Goal: Task Accomplishment & Management: Complete application form

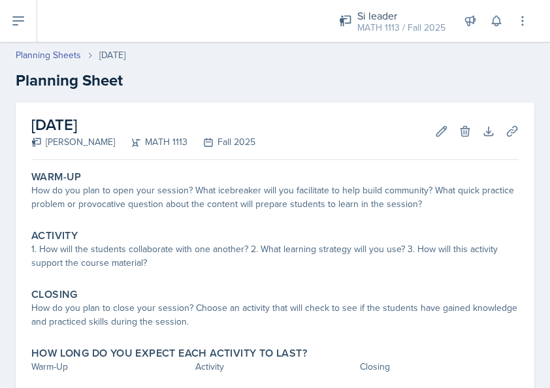
scroll to position [78, 0]
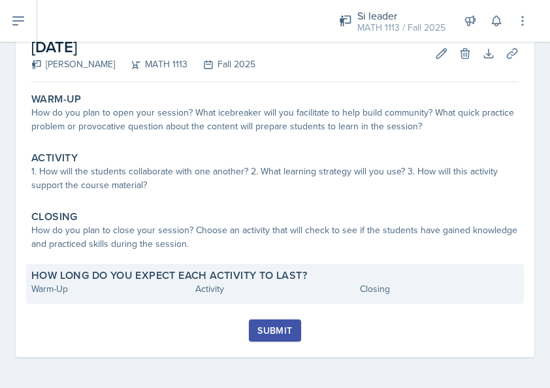
click at [74, 291] on div "Warm-Up" at bounding box center [110, 289] width 159 height 14
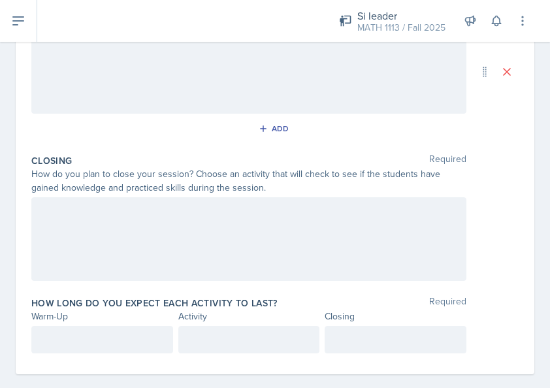
scroll to position [363, 0]
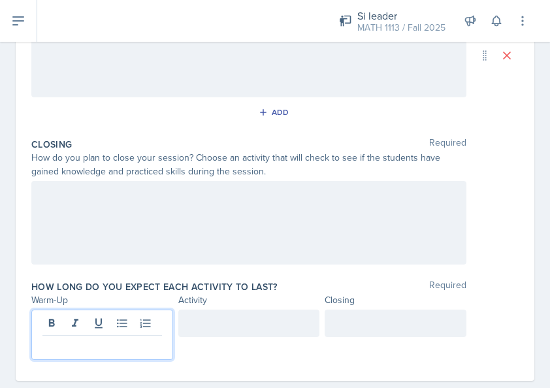
click at [62, 338] on p at bounding box center [102, 346] width 120 height 16
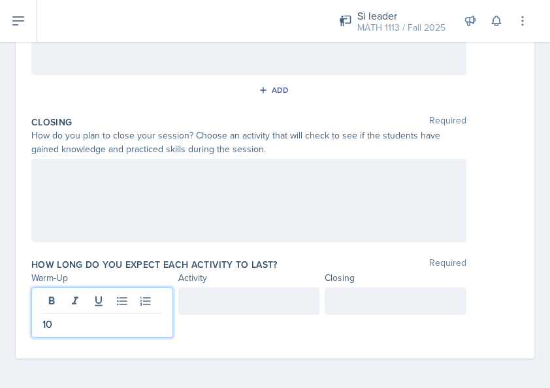
click at [231, 300] on div at bounding box center [249, 300] width 142 height 27
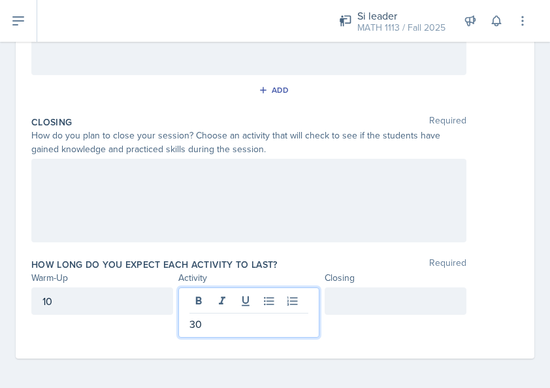
click at [387, 283] on div "How long do you expect each activity to last? Required Warm-Up Activity Closing…" at bounding box center [274, 300] width 487 height 95
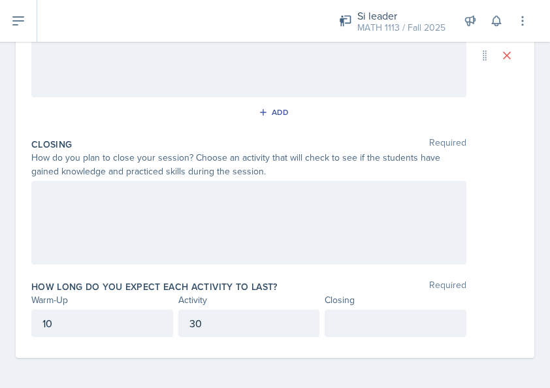
click at [379, 317] on p at bounding box center [396, 323] width 120 height 16
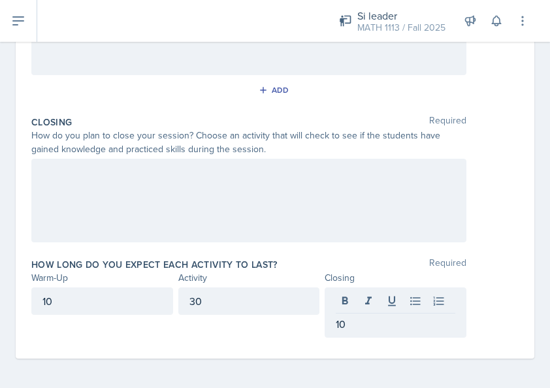
click at [438, 258] on span "Required" at bounding box center [447, 264] width 37 height 13
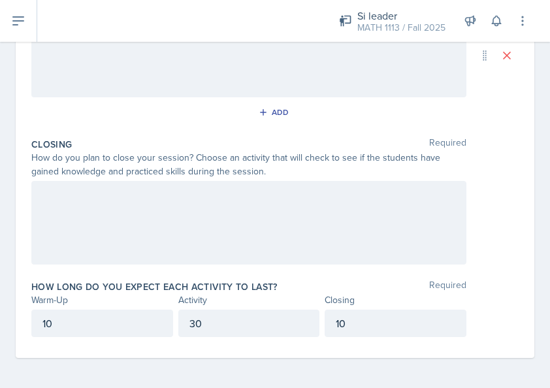
click at [265, 194] on div at bounding box center [248, 223] width 435 height 84
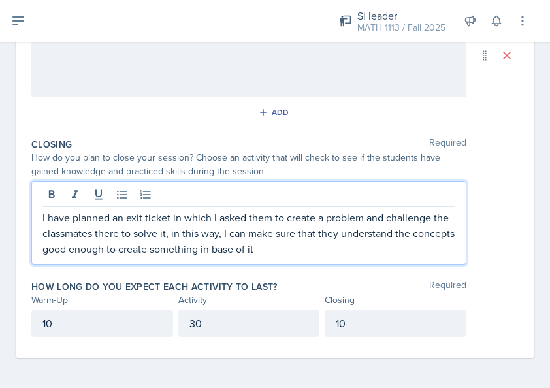
click at [299, 244] on p "I have planned an exit ticket in which I asked them to create a problem and cha…" at bounding box center [248, 233] width 413 height 47
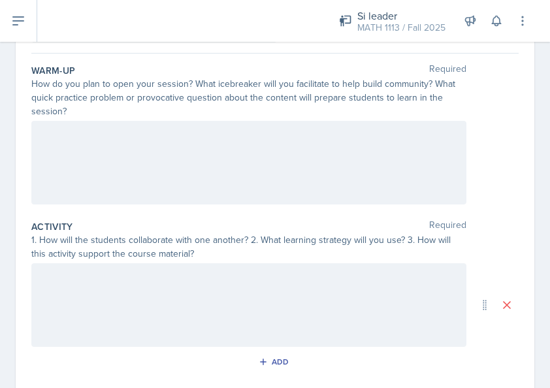
click at [269, 167] on div at bounding box center [248, 163] width 435 height 84
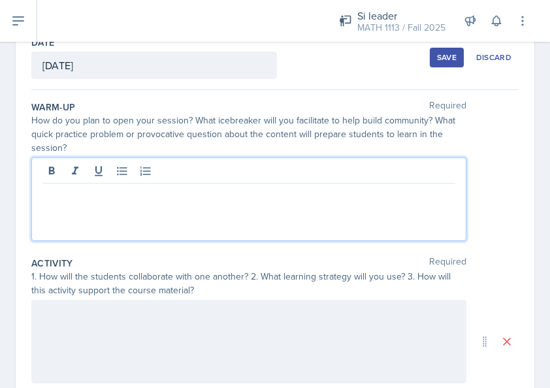
scroll to position [47, 0]
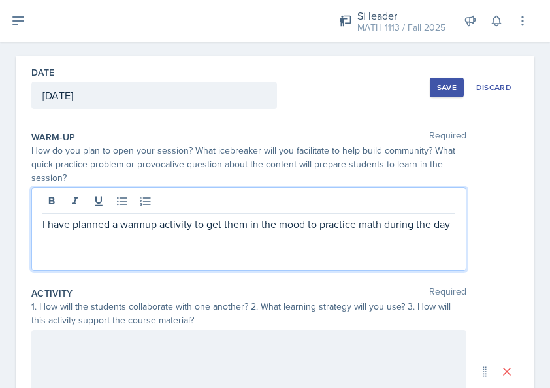
click at [221, 232] on p "I have planned a warmup activity to get them in the mood to practice math durin…" at bounding box center [248, 224] width 413 height 16
click at [381, 221] on p "I have planned a warmup activity to get them in the mood to practice math durin…" at bounding box center [248, 224] width 413 height 16
click at [358, 225] on p "I have planned a warmup activity to get them in the mood to practice math durin…" at bounding box center [248, 224] width 413 height 16
click at [219, 246] on p "I have planned a warmup activity to get them in the mood to practice more math …" at bounding box center [248, 231] width 413 height 31
click at [64, 315] on div "1. How will the students collaborate with one another? 2. What learning strateg…" at bounding box center [248, 313] width 435 height 27
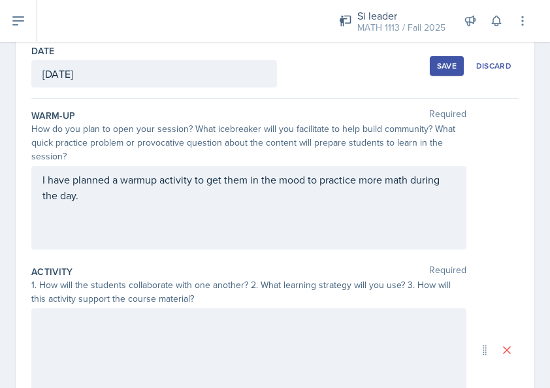
click at [129, 196] on p "I have planned a warmup activity to get them in the mood to practice more math …" at bounding box center [248, 187] width 413 height 31
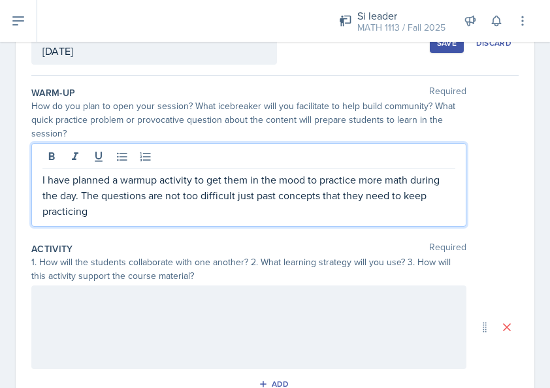
click at [174, 208] on p "I have planned a warmup activity to get them in the mood to practice more math …" at bounding box center [248, 195] width 413 height 47
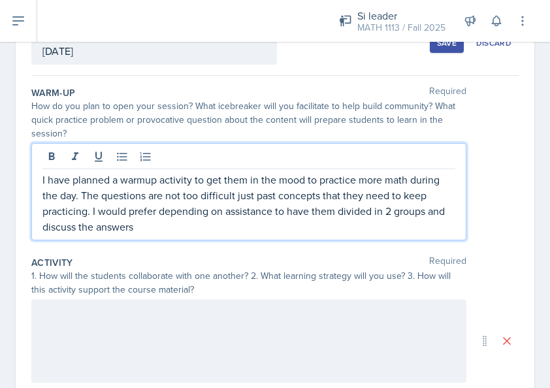
click at [170, 224] on p "I have planned a warmup activity to get them in the mood to practice more math …" at bounding box center [248, 203] width 413 height 63
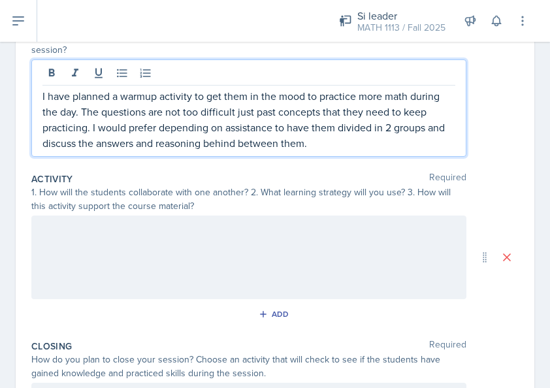
click at [193, 223] on p at bounding box center [248, 229] width 413 height 16
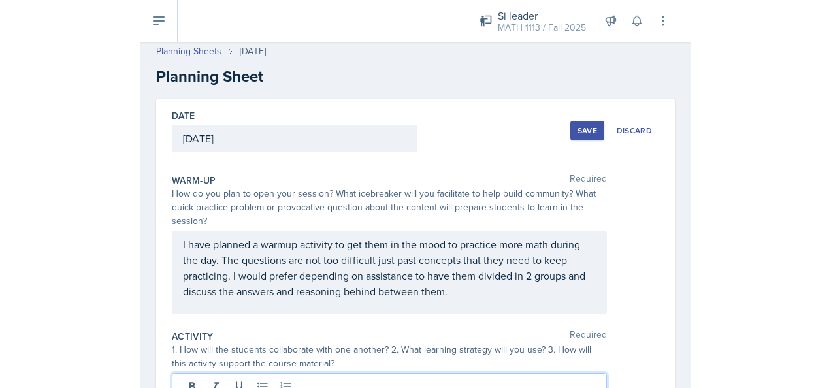
scroll to position [0, 0]
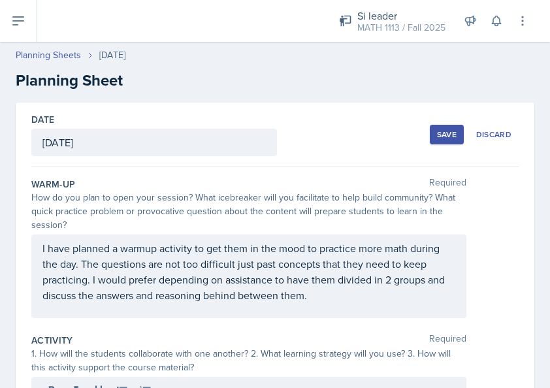
click at [430, 138] on button "Save" at bounding box center [447, 135] width 34 height 20
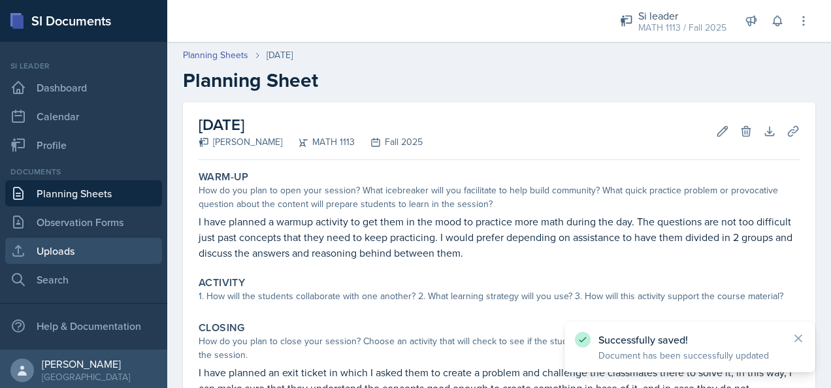
click at [117, 246] on link "Uploads" at bounding box center [83, 251] width 157 height 26
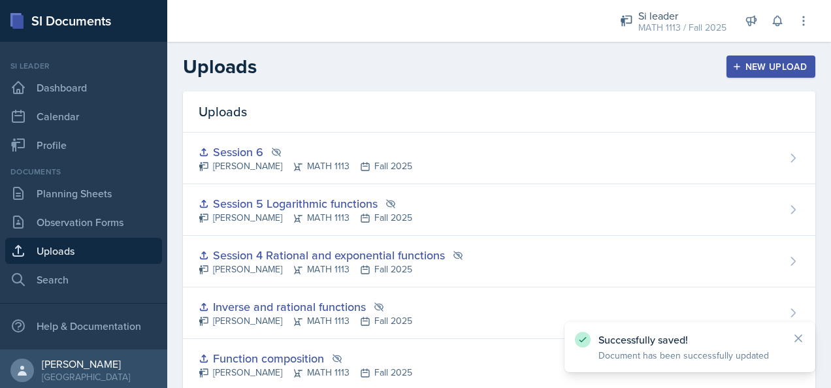
click at [549, 60] on button "New Upload" at bounding box center [770, 67] width 89 height 22
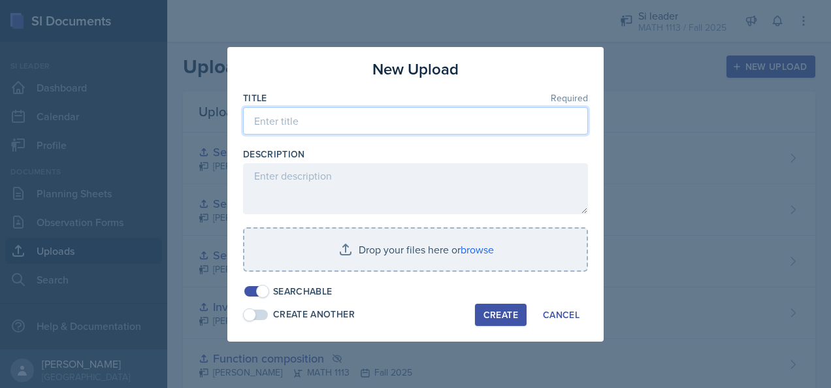
click at [475, 125] on input at bounding box center [415, 120] width 345 height 27
type input "Session 7"
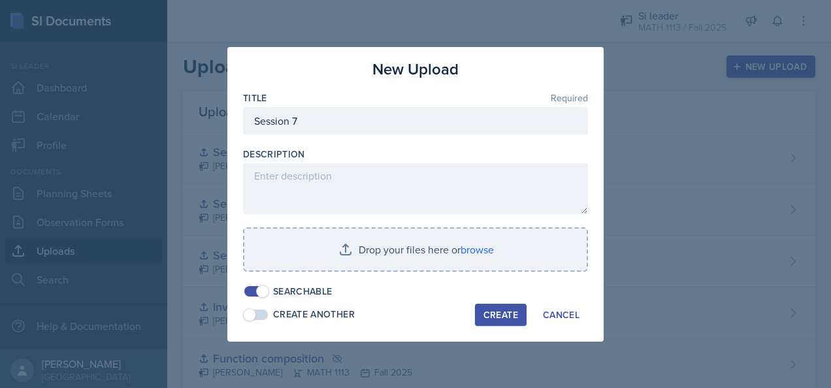
click at [261, 293] on span at bounding box center [262, 291] width 13 height 13
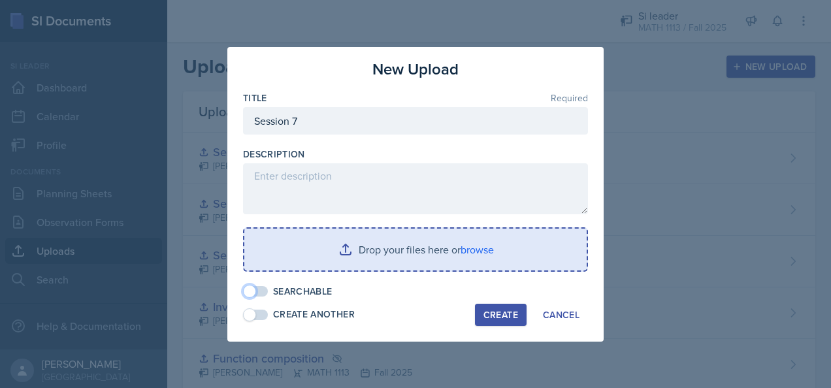
click at [331, 263] on input "file" at bounding box center [415, 250] width 342 height 42
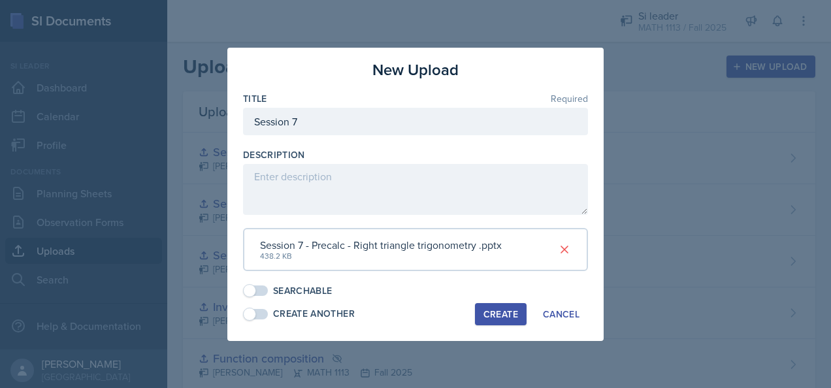
click at [490, 312] on div "Create" at bounding box center [500, 314] width 35 height 10
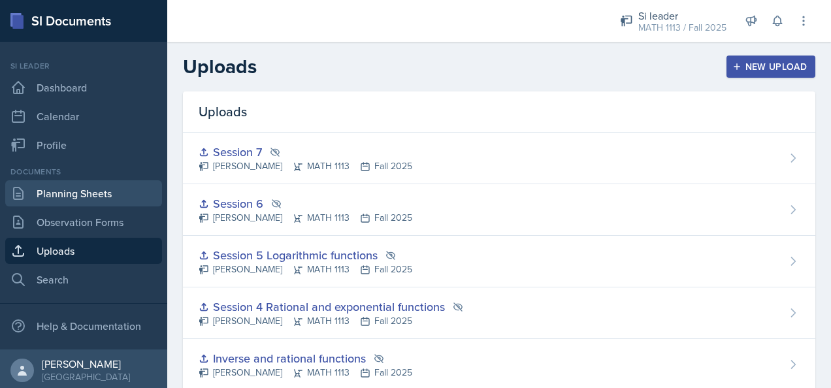
click at [99, 190] on link "Planning Sheets" at bounding box center [83, 193] width 157 height 26
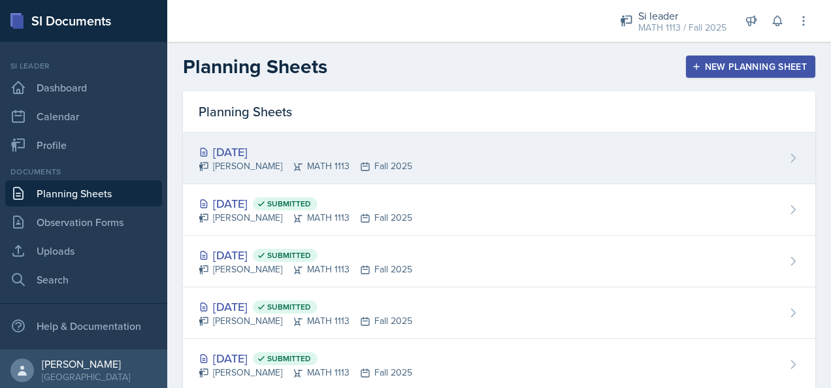
click at [422, 145] on div "[DATE] [PERSON_NAME] MATH 1113 Fall 2025" at bounding box center [499, 159] width 632 height 52
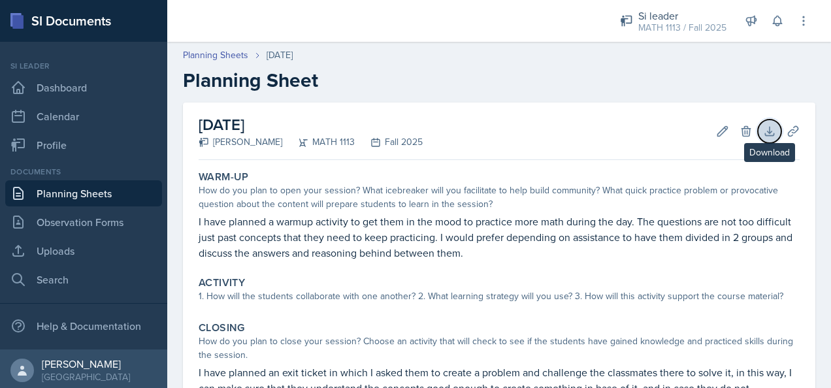
click at [549, 125] on icon at bounding box center [769, 131] width 13 height 13
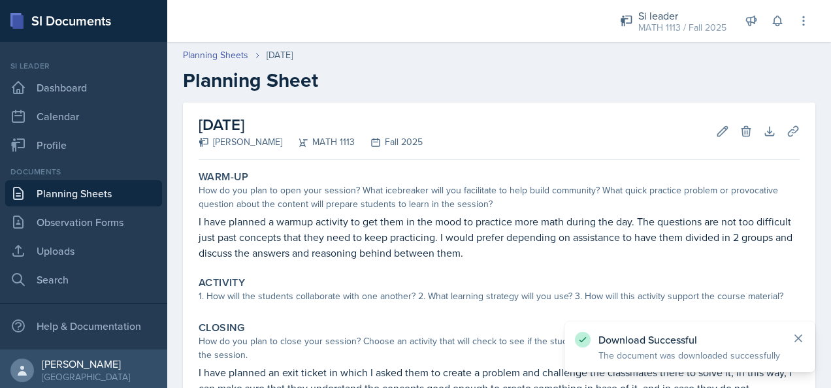
click at [549, 336] on icon at bounding box center [797, 338] width 13 height 13
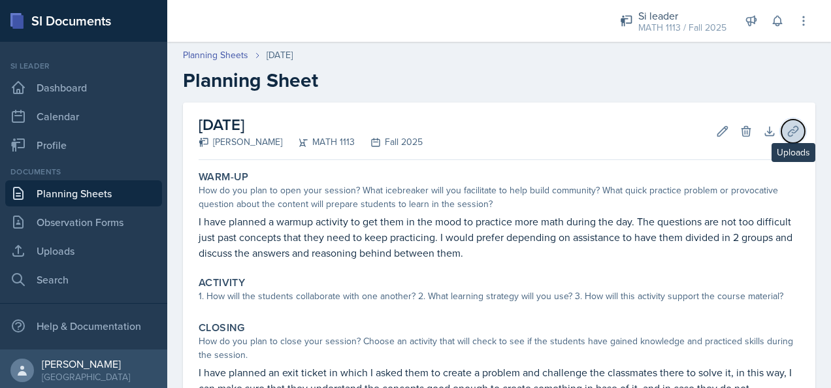
click at [549, 132] on icon at bounding box center [792, 131] width 13 height 13
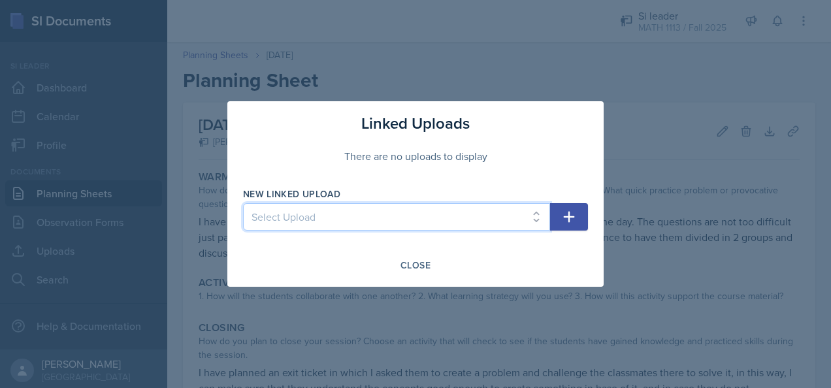
click at [521, 209] on select "Select Upload Session 1 Prerequisites Function composition Inverse and rational…" at bounding box center [396, 216] width 307 height 27
select select "e0a735b9-c2b0-48ca-a309-4c276a418247"
click at [243, 203] on select "Select Upload Session 1 Prerequisites Function composition Inverse and rational…" at bounding box center [396, 216] width 307 height 27
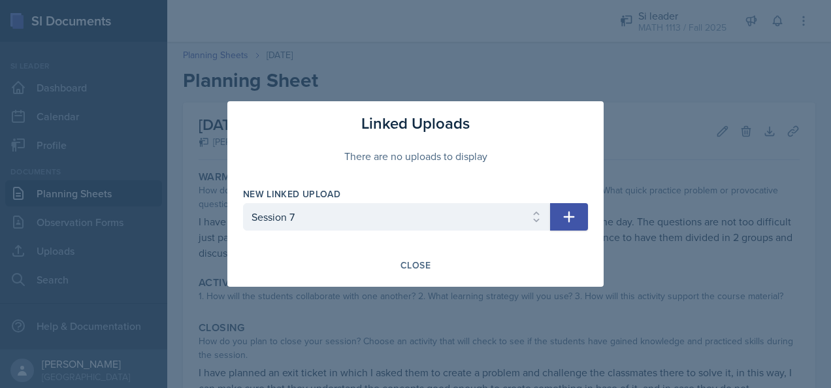
click at [549, 214] on icon "button" at bounding box center [569, 217] width 16 height 16
select select
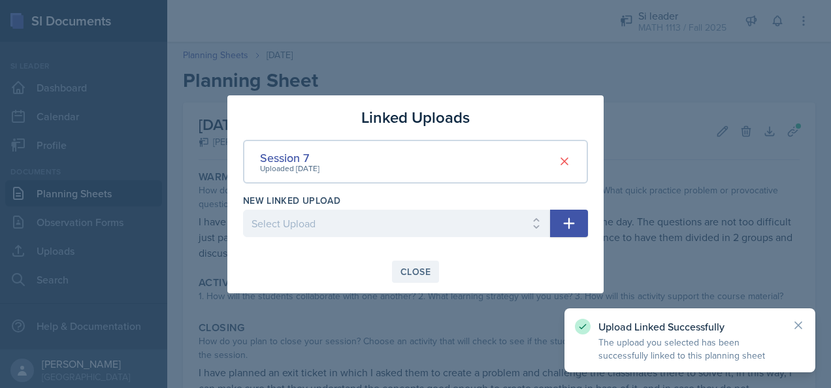
click at [424, 272] on div "Close" at bounding box center [415, 271] width 30 height 10
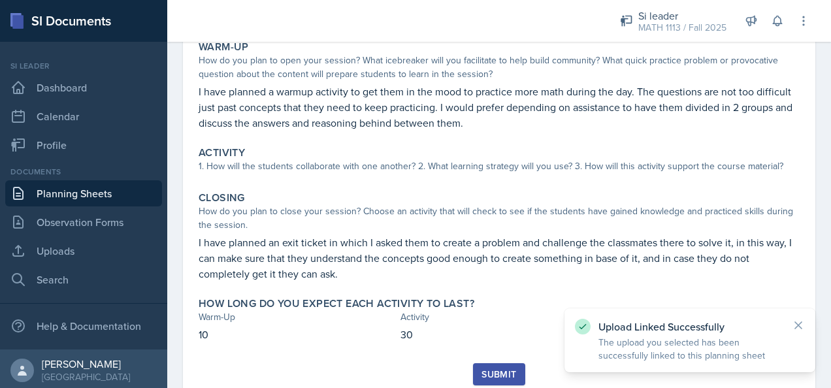
scroll to position [131, 0]
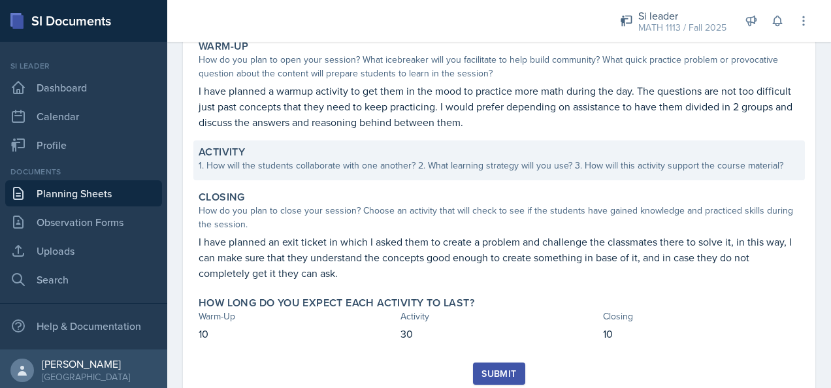
click at [460, 171] on div "1. How will the students collaborate with one another? 2. What learning strateg…" at bounding box center [499, 166] width 601 height 14
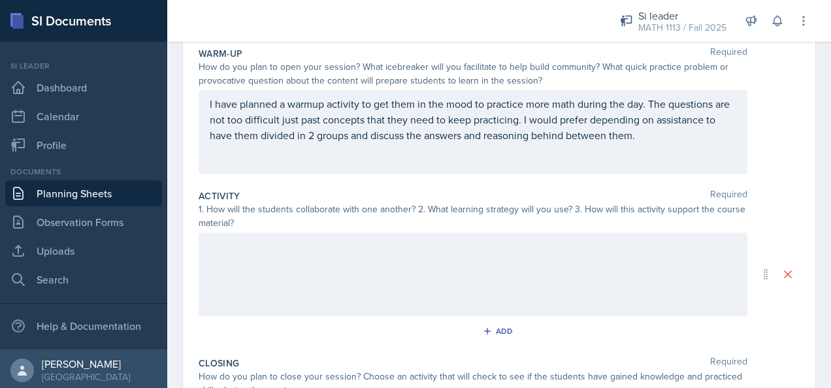
click at [424, 267] on div at bounding box center [473, 274] width 549 height 84
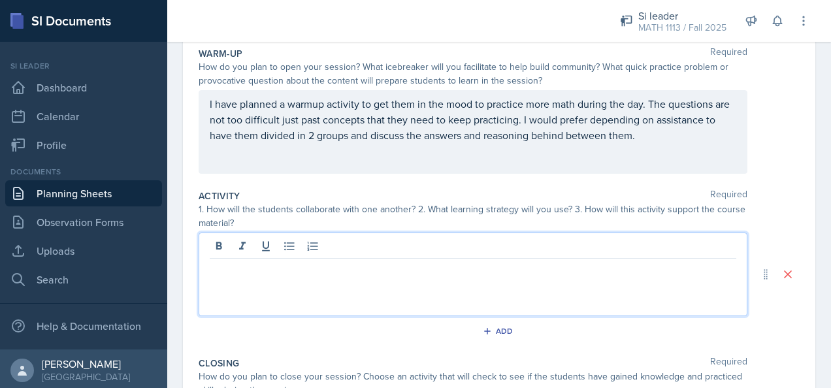
scroll to position [153, 0]
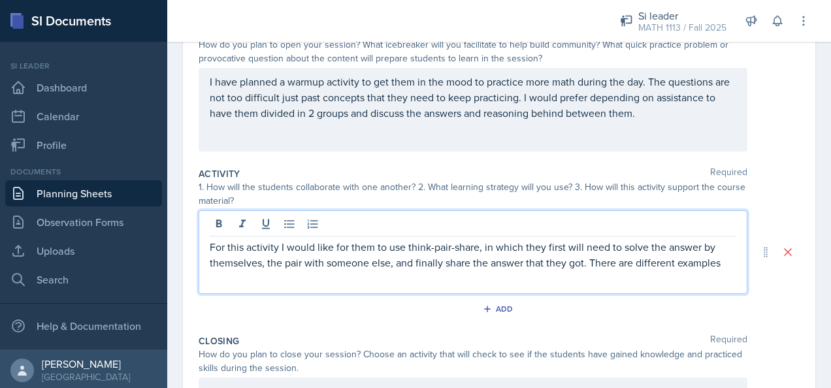
click at [549, 259] on p "For this activity I would like for them to use think-pair-share, in which they …" at bounding box center [473, 254] width 526 height 31
click at [283, 263] on p "For this activity I would like for them to use think-pair-share, in which they …" at bounding box center [473, 262] width 526 height 47
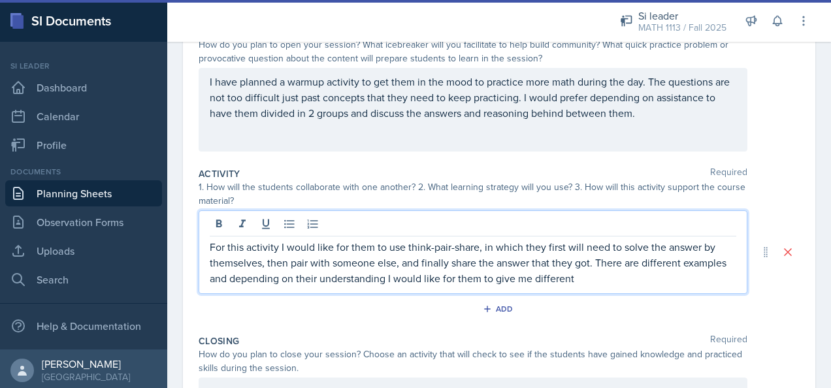
click at [549, 281] on p "For this activity I would like for them to use think-pair-share, in which they …" at bounding box center [473, 262] width 526 height 47
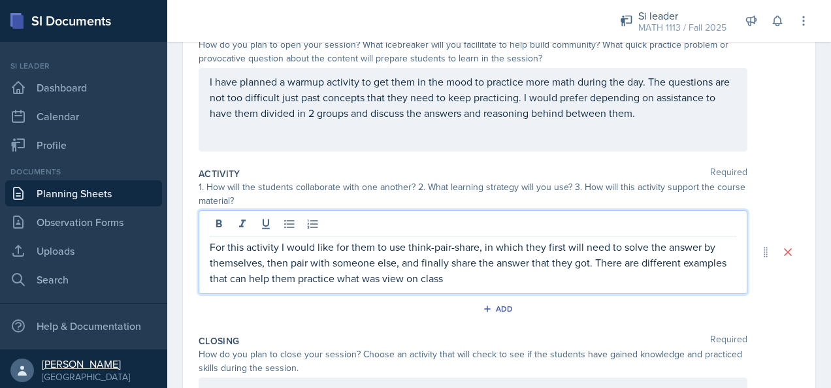
click at [24, 377] on div at bounding box center [22, 371] width 24 height 24
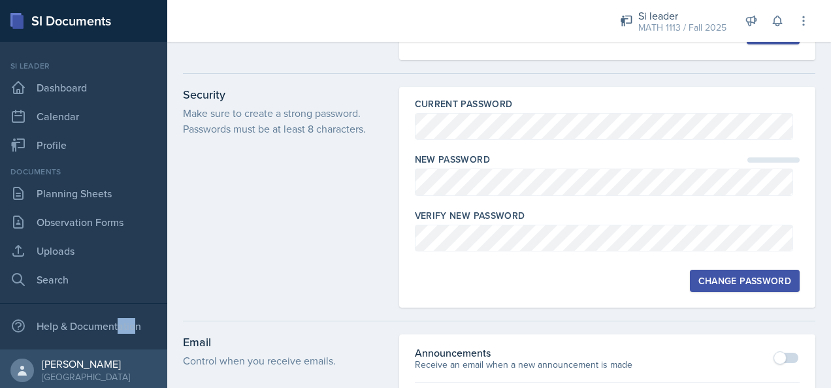
click at [304, 266] on div "Security Make sure to create a strong password. Passwords must be at least 8 ch…" at bounding box center [283, 197] width 200 height 221
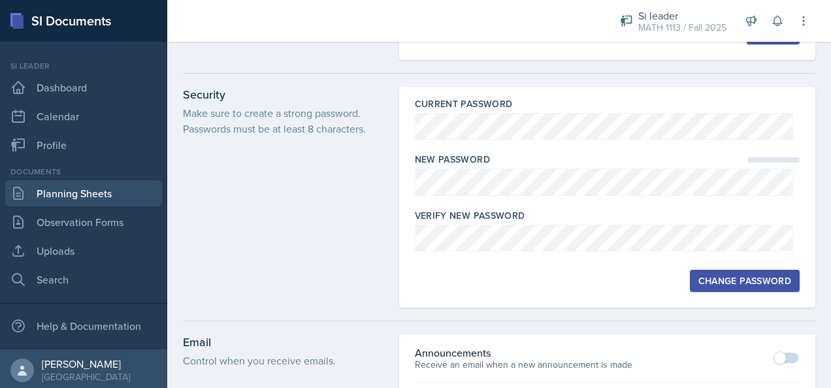
click at [101, 193] on link "Planning Sheets" at bounding box center [83, 193] width 157 height 26
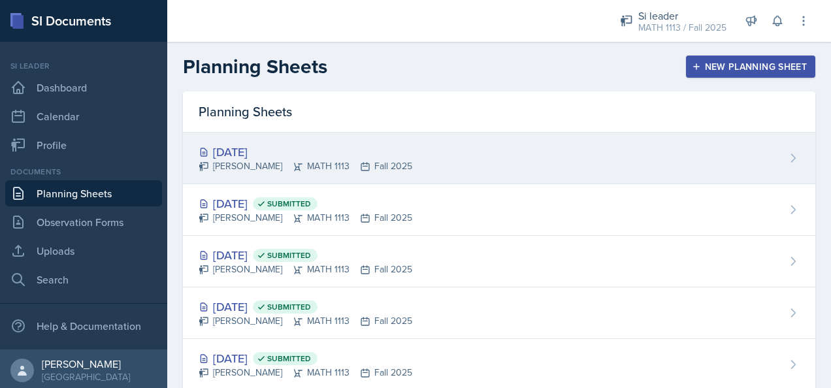
click at [549, 152] on div "[DATE] [PERSON_NAME] MATH 1113 Fall 2025" at bounding box center [499, 159] width 632 height 52
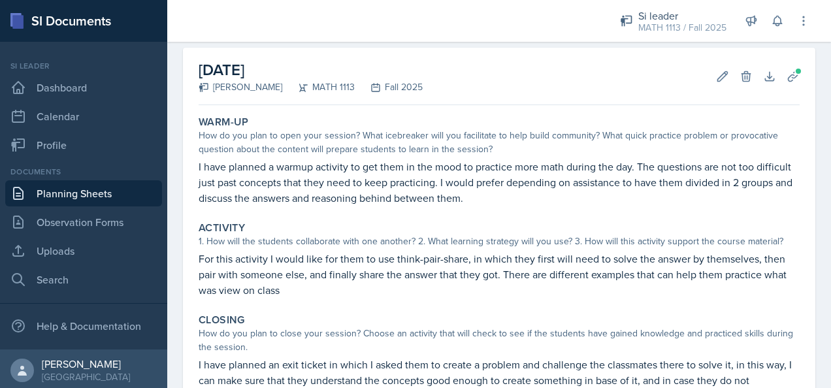
scroll to position [59, 0]
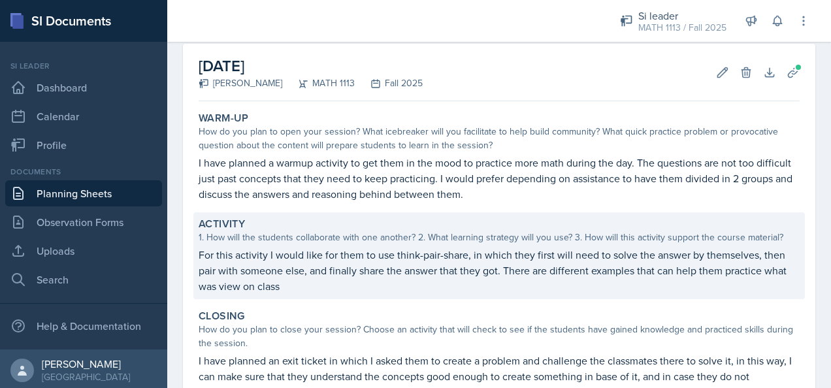
click at [549, 287] on p "For this activity I would like for them to use think-pair-share, in which they …" at bounding box center [499, 270] width 601 height 47
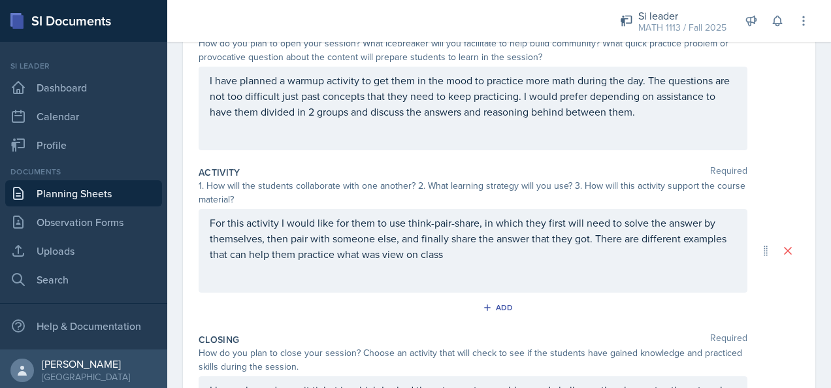
click at [482, 259] on p "For this activity I would like for them to use think-pair-share, in which they …" at bounding box center [473, 238] width 526 height 47
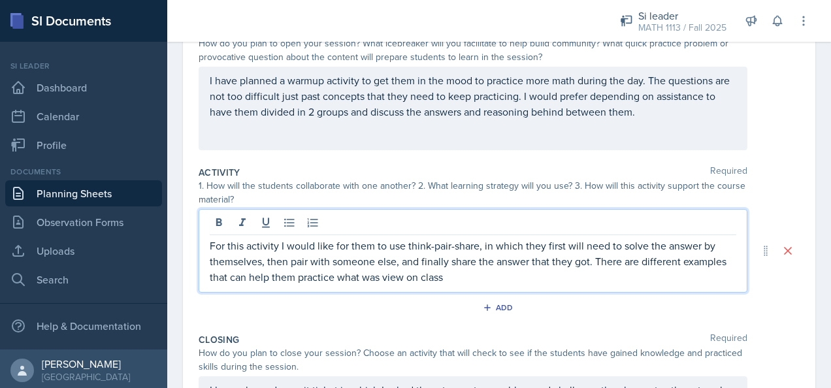
scroll to position [176, 0]
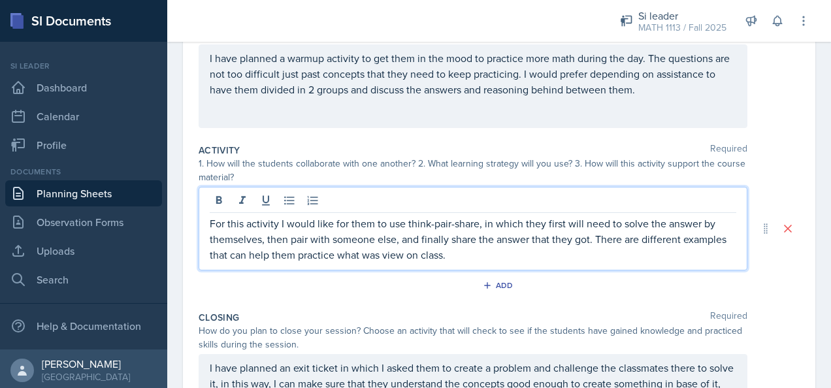
click at [549, 293] on div "Add" at bounding box center [499, 288] width 601 height 25
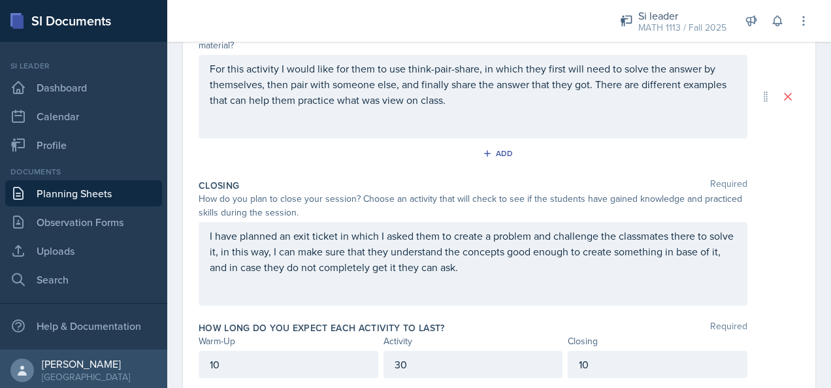
scroll to position [306, 0]
click at [64, 191] on link "Planning Sheets" at bounding box center [83, 193] width 157 height 26
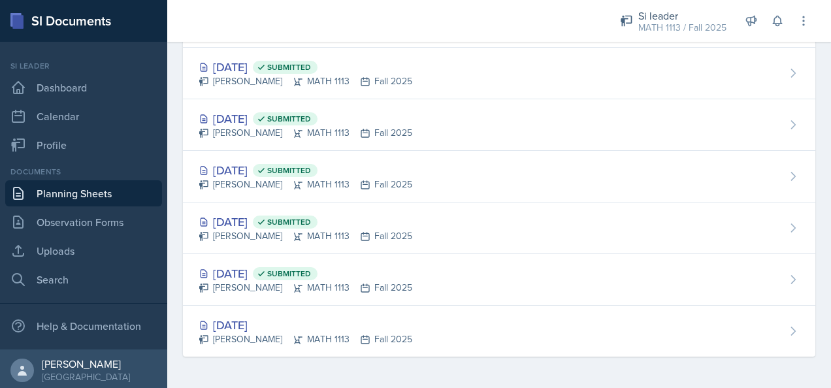
scroll to position [289, 0]
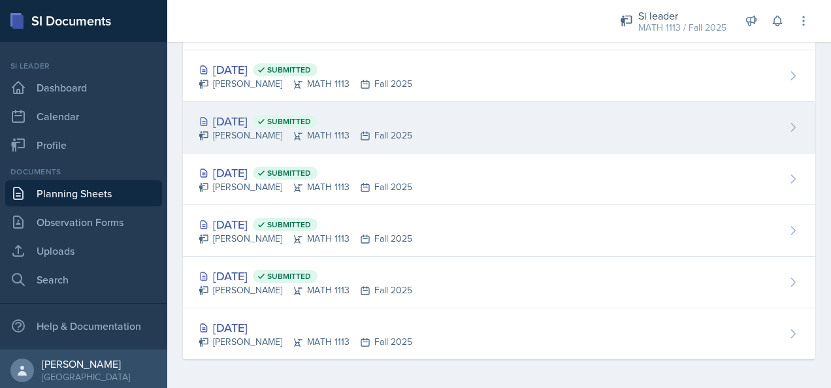
click at [549, 140] on div "[DATE] Submitted [PERSON_NAME] MATH 1113 Fall 2025" at bounding box center [499, 128] width 632 height 52
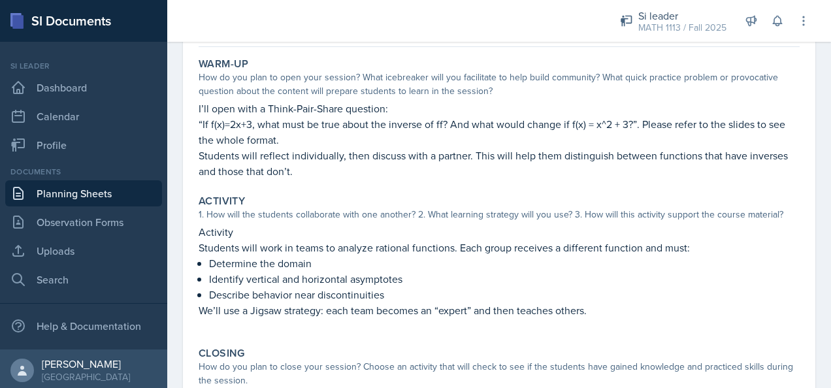
click at [549, 310] on p "We’ll use a Jigsaw strategy: each team becomes an “expert” and then teaches oth…" at bounding box center [499, 310] width 601 height 16
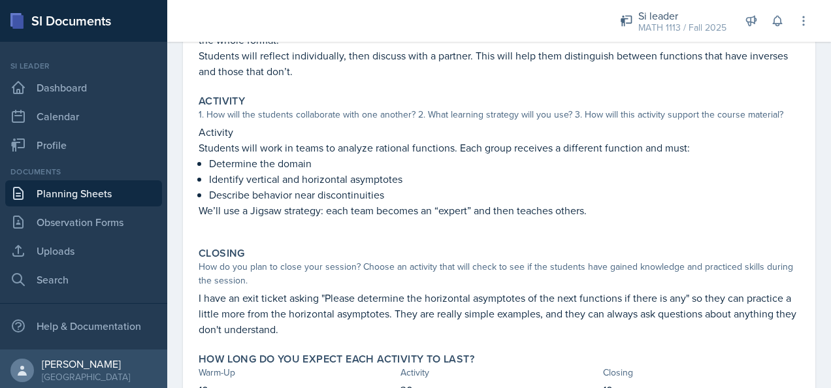
scroll to position [217, 0]
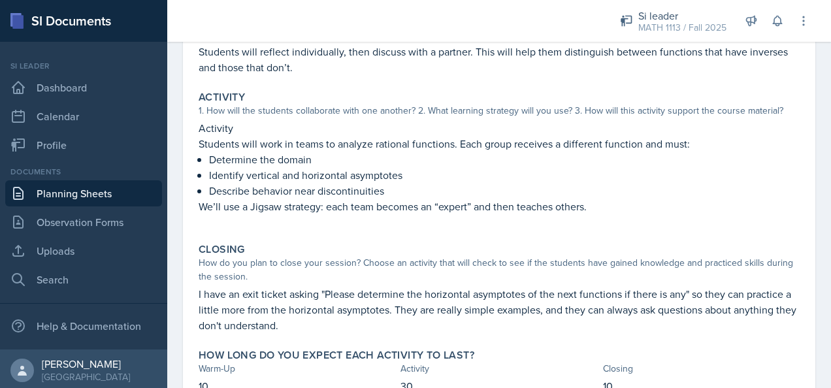
click at [549, 353] on div "How long do you expect each activity to last?" at bounding box center [499, 355] width 601 height 13
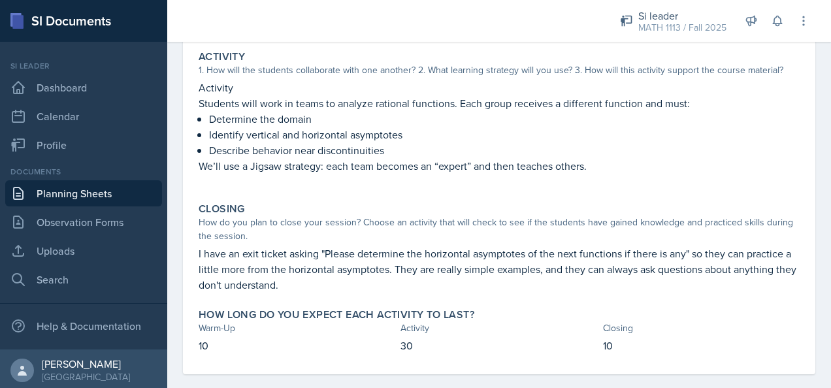
scroll to position [268, 0]
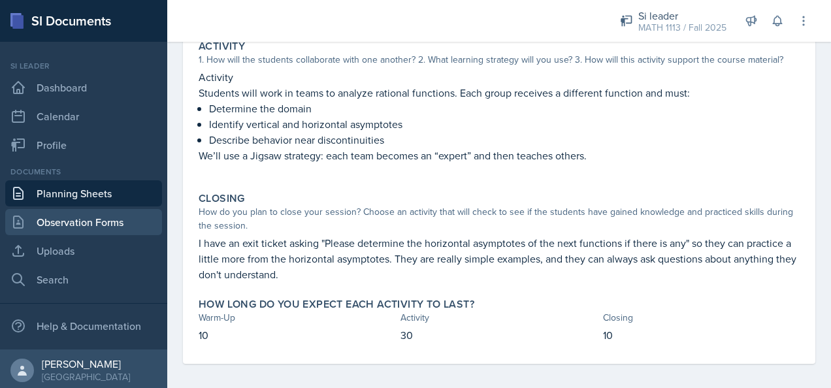
click at [60, 223] on link "Observation Forms" at bounding box center [83, 222] width 157 height 26
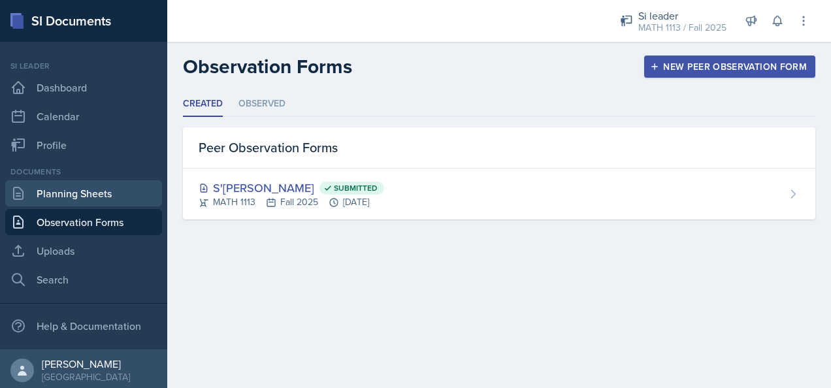
click at [61, 196] on link "Planning Sheets" at bounding box center [83, 193] width 157 height 26
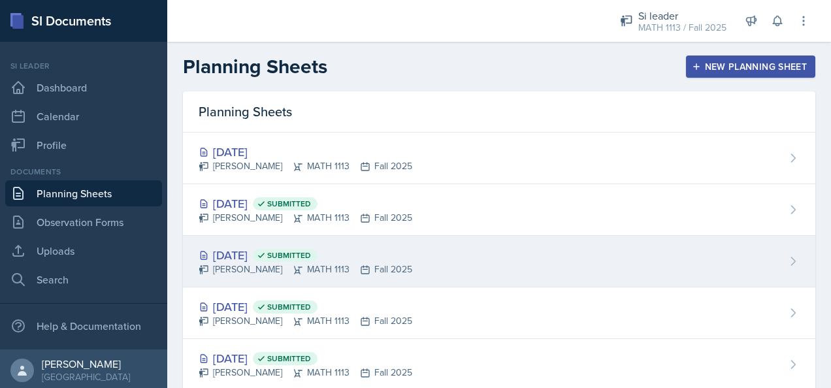
click at [549, 266] on div "[DATE] Submitted [PERSON_NAME] MATH 1113 Fall 2025" at bounding box center [499, 262] width 632 height 52
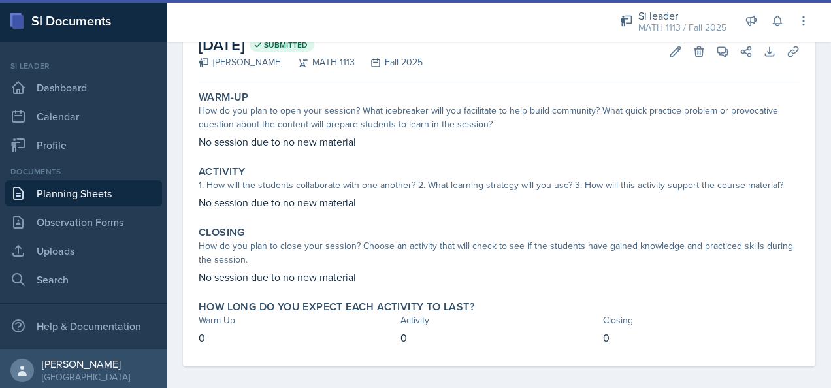
scroll to position [82, 0]
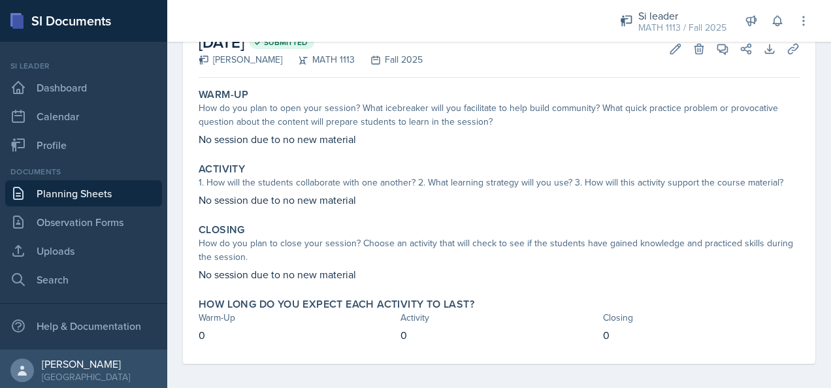
click at [89, 192] on link "Planning Sheets" at bounding box center [83, 193] width 157 height 26
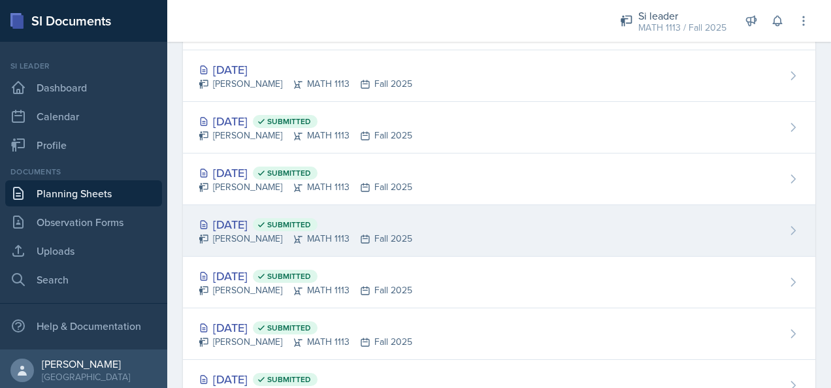
click at [549, 243] on div "[DATE] Submitted [PERSON_NAME] MATH 1113 Fall 2025" at bounding box center [499, 231] width 632 height 52
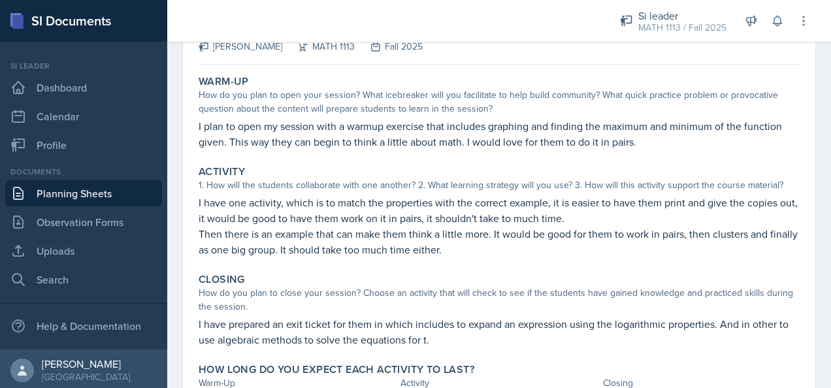
scroll to position [72, 0]
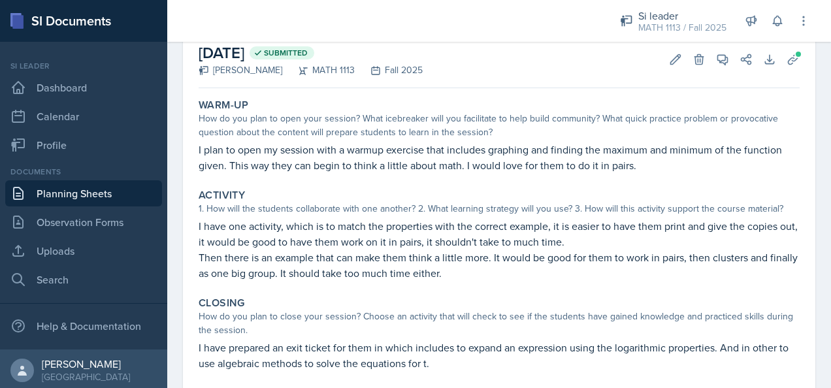
click at [82, 187] on link "Planning Sheets" at bounding box center [83, 193] width 157 height 26
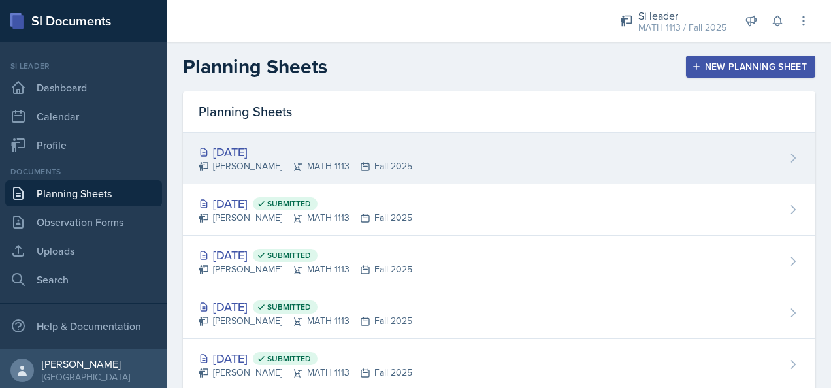
click at [549, 163] on div "[DATE] [PERSON_NAME] MATH 1113 Fall 2025" at bounding box center [499, 159] width 632 height 52
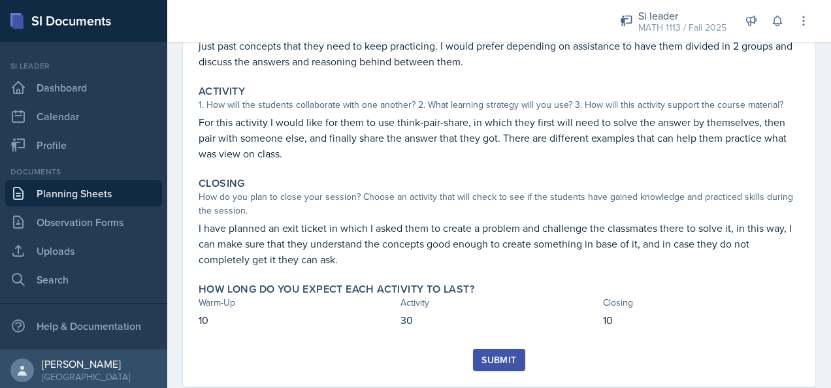
scroll to position [195, 0]
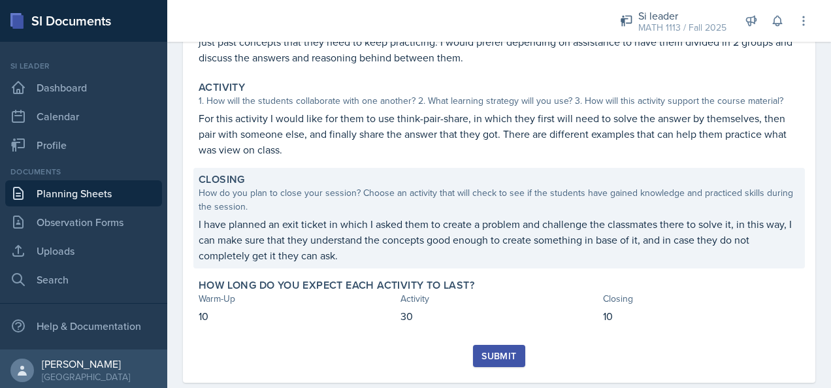
click at [549, 217] on p "I have planned an exit ticket in which I asked them to create a problem and cha…" at bounding box center [499, 239] width 601 height 47
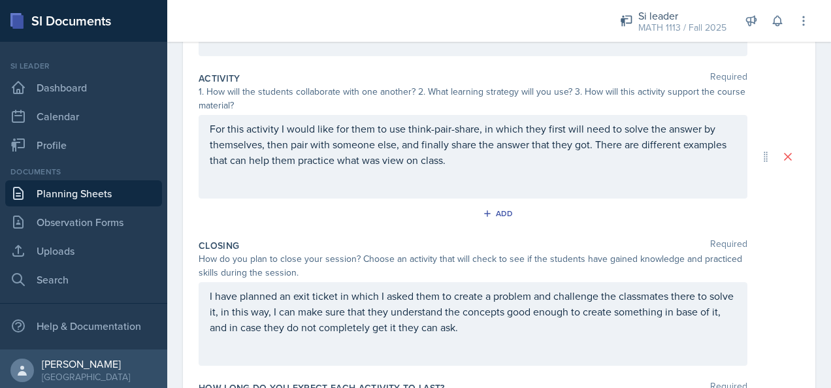
scroll to position [0, 0]
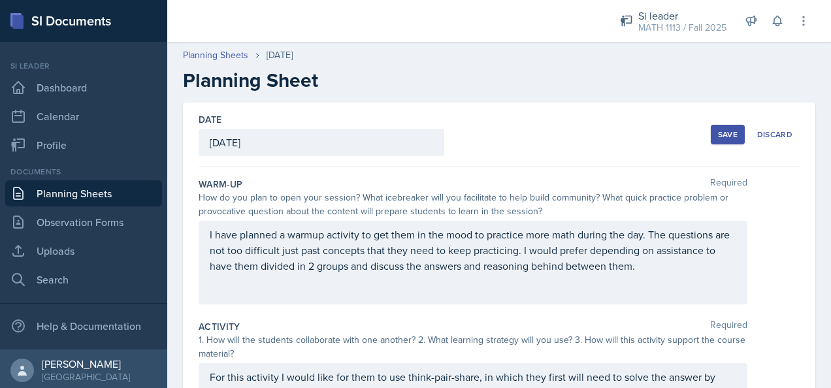
click at [549, 127] on button "Save" at bounding box center [727, 135] width 34 height 20
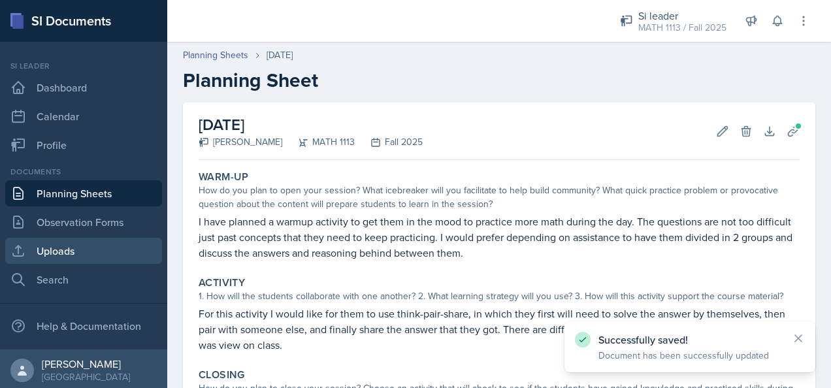
click at [72, 253] on link "Uploads" at bounding box center [83, 251] width 157 height 26
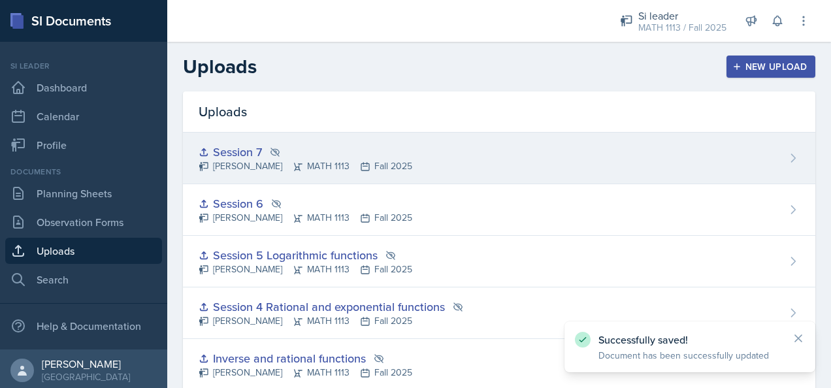
click at [549, 157] on icon at bounding box center [792, 157] width 13 height 13
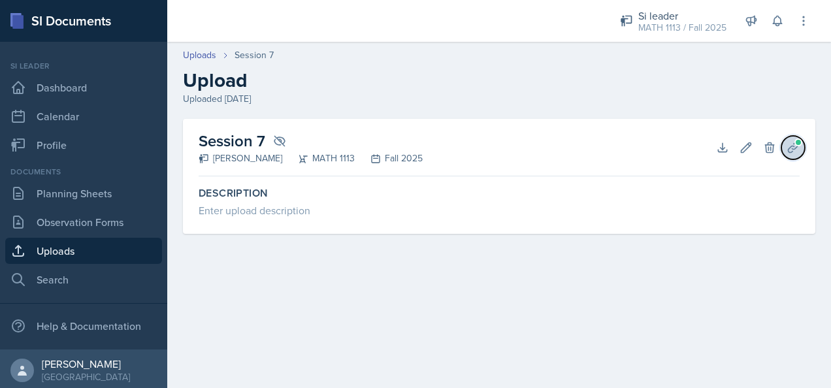
click at [549, 151] on icon at bounding box center [792, 147] width 13 height 13
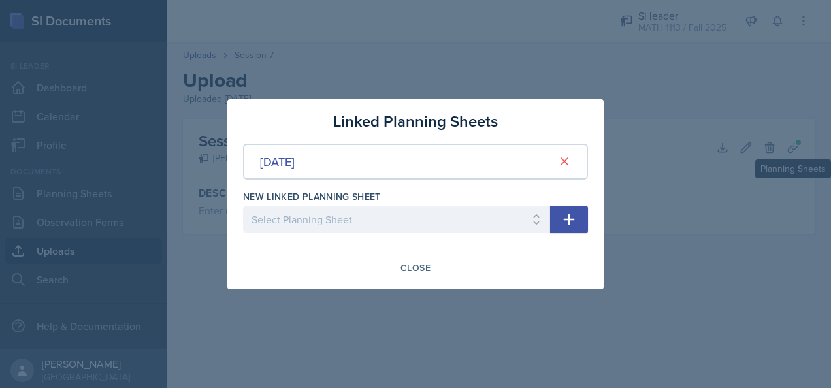
click at [549, 255] on div at bounding box center [415, 194] width 831 height 388
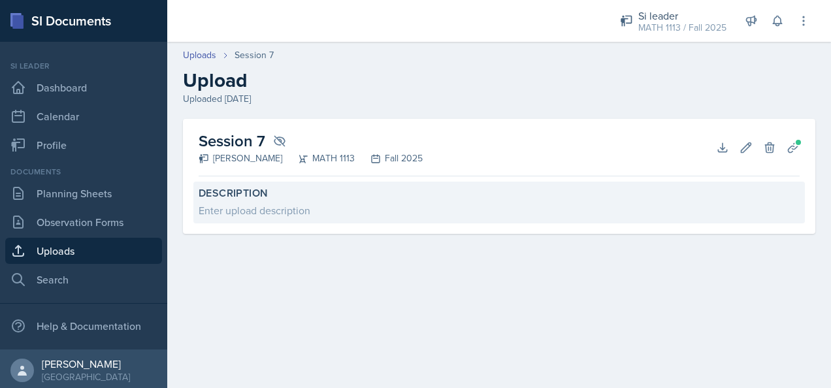
click at [229, 199] on label "Description" at bounding box center [499, 193] width 601 height 13
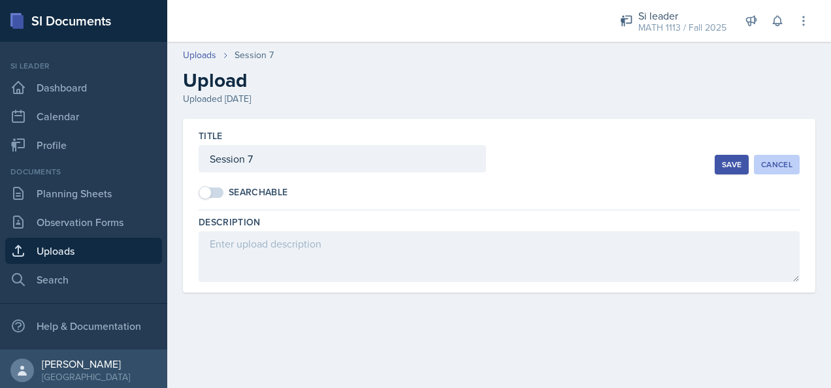
click at [549, 164] on div "Cancel" at bounding box center [776, 164] width 31 height 10
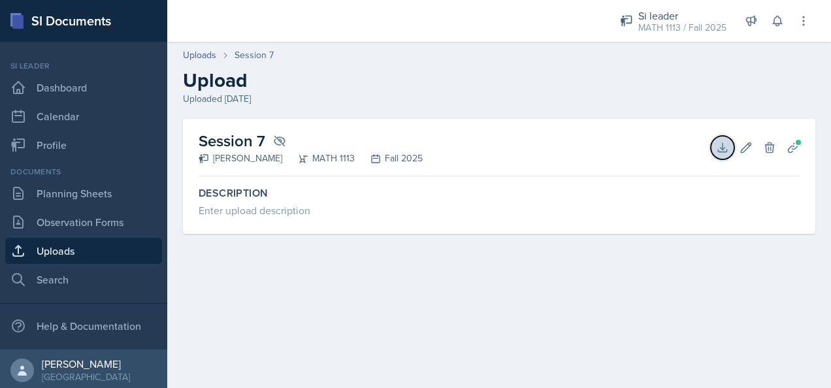
click at [549, 150] on icon at bounding box center [722, 147] width 13 height 13
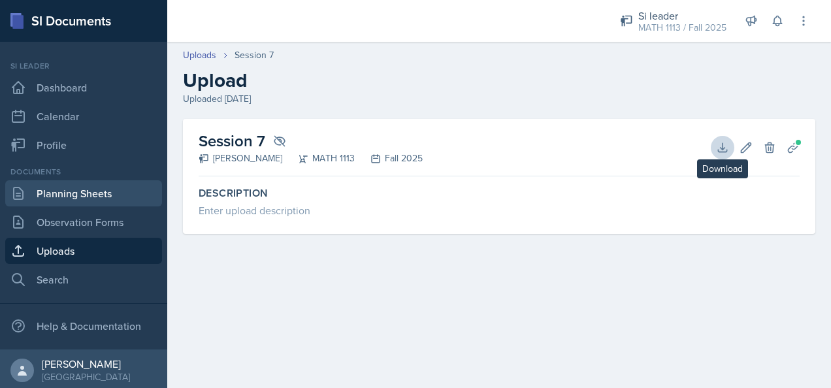
click at [101, 193] on link "Planning Sheets" at bounding box center [83, 193] width 157 height 26
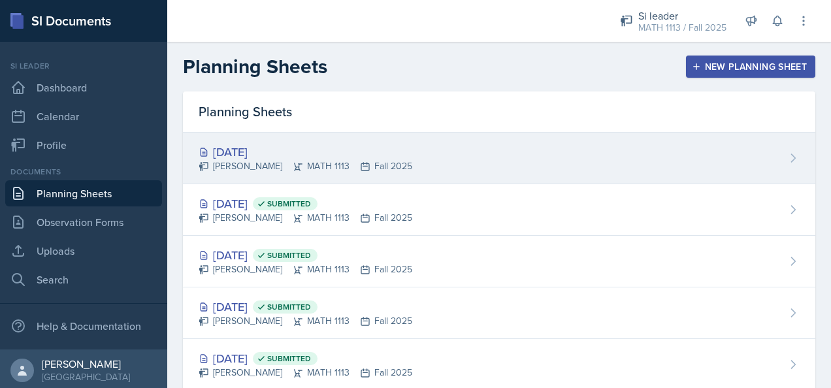
click at [549, 151] on div "[DATE] [PERSON_NAME] MATH 1113 Fall 2025" at bounding box center [499, 159] width 632 height 52
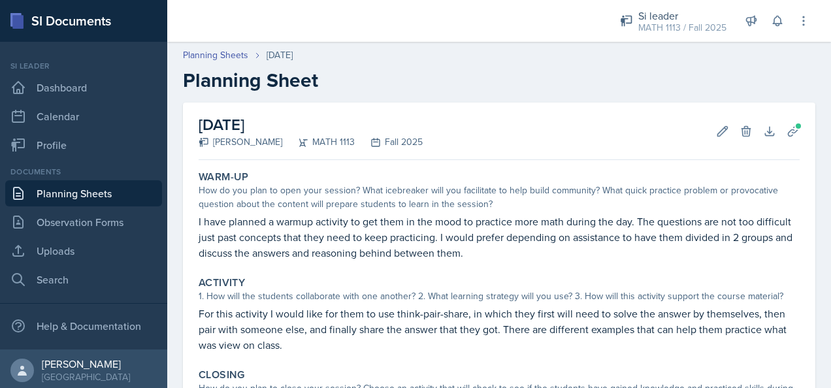
scroll to position [221, 0]
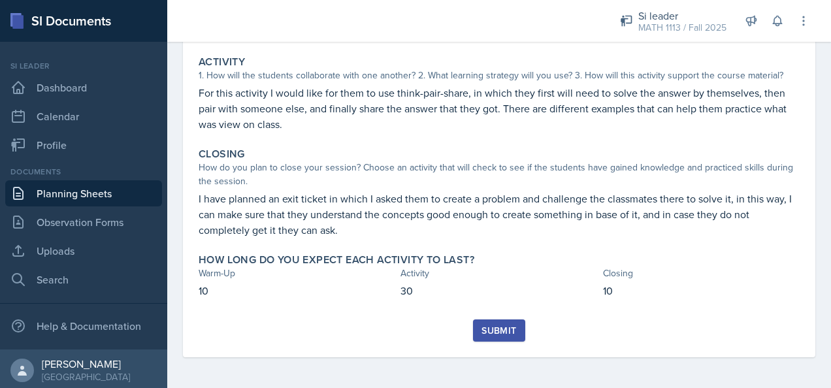
click at [498, 335] on div "Submit" at bounding box center [498, 330] width 35 height 10
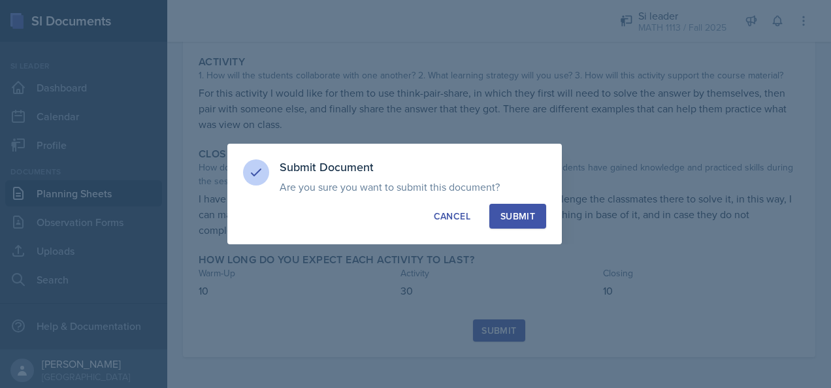
click at [524, 220] on div "Submit" at bounding box center [517, 216] width 35 height 13
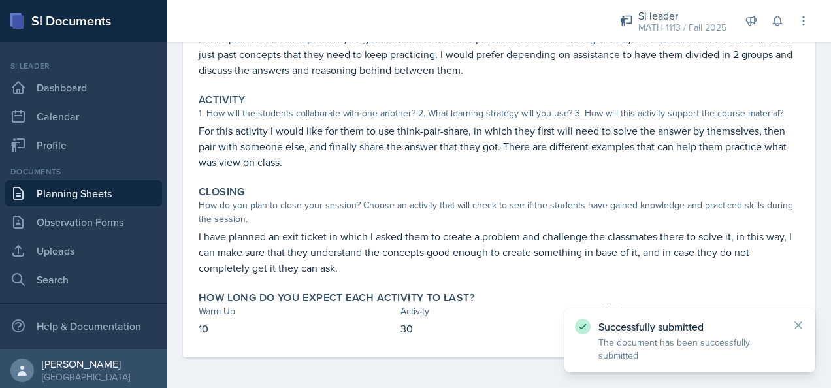
scroll to position [0, 0]
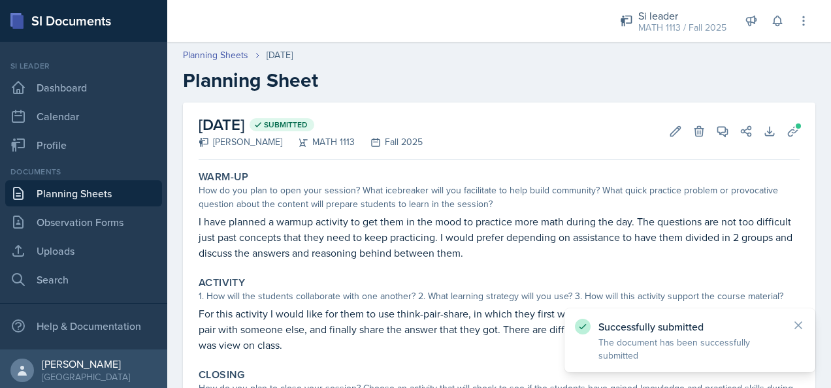
click at [110, 202] on link "Planning Sheets" at bounding box center [83, 193] width 157 height 26
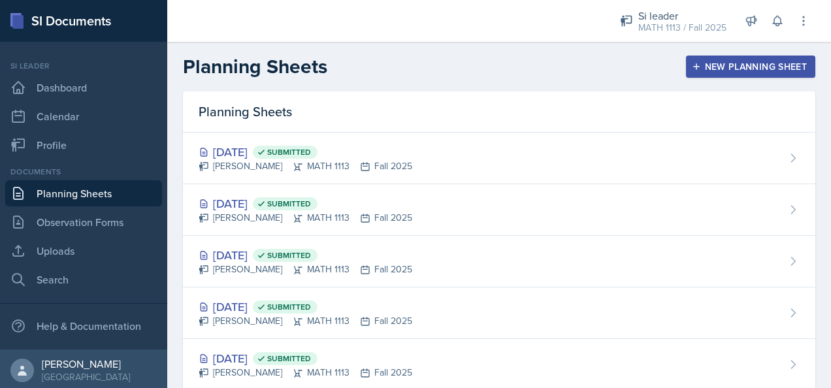
click at [549, 59] on button "New Planning Sheet" at bounding box center [750, 67] width 129 height 22
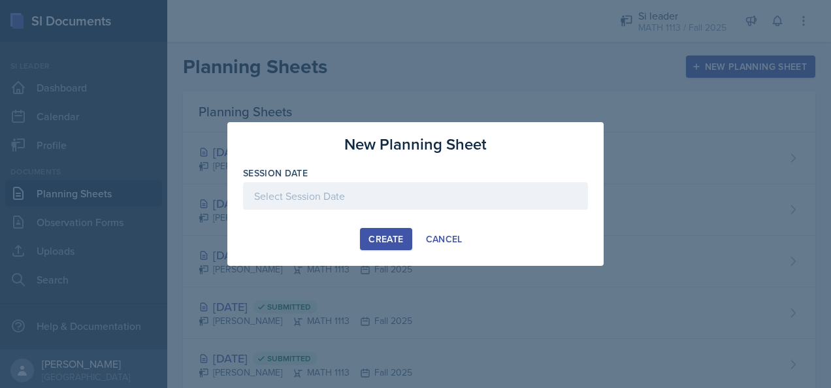
click at [509, 199] on div at bounding box center [415, 195] width 345 height 27
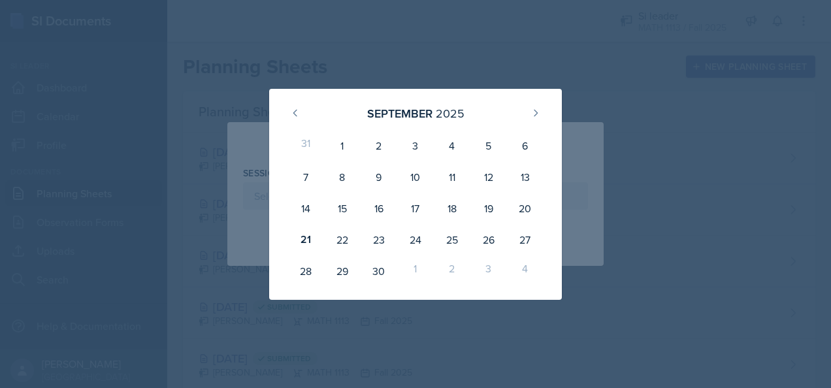
click at [417, 243] on div "24" at bounding box center [415, 239] width 37 height 31
type input "[DATE]"
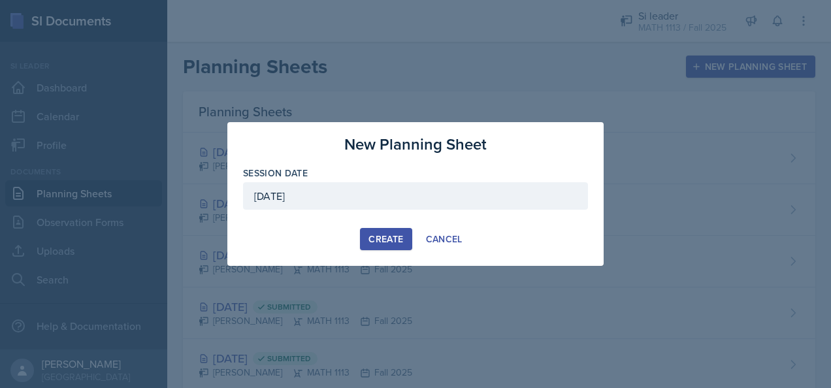
click at [392, 243] on div "Create" at bounding box center [385, 239] width 35 height 10
